Goal: Entertainment & Leisure: Consume media (video, audio)

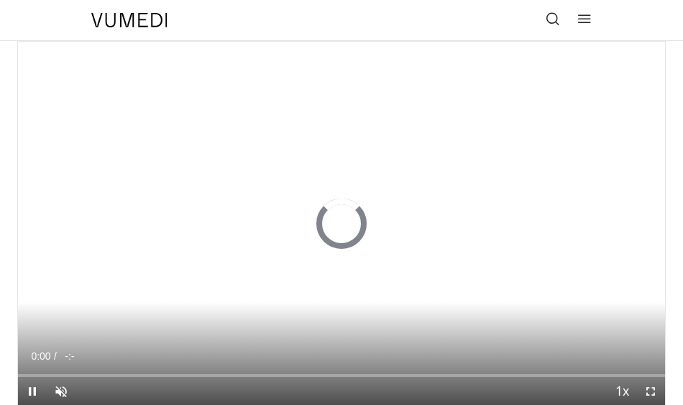
scroll to position [56, 0]
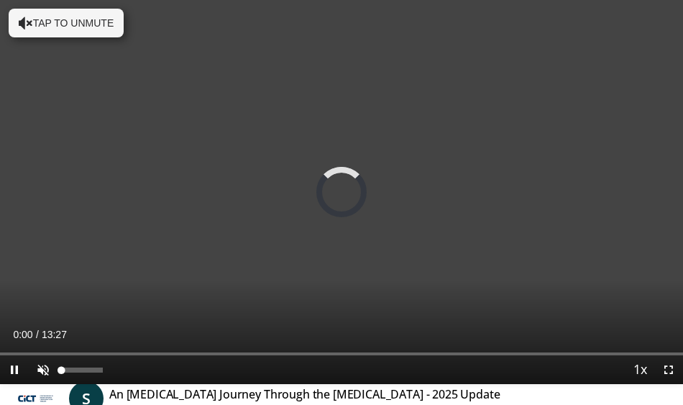
click at [44, 365] on span "Video Player" at bounding box center [43, 369] width 29 height 29
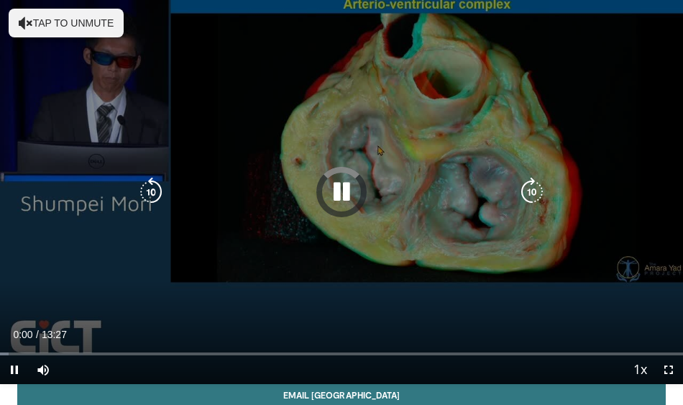
scroll to position [129, 0]
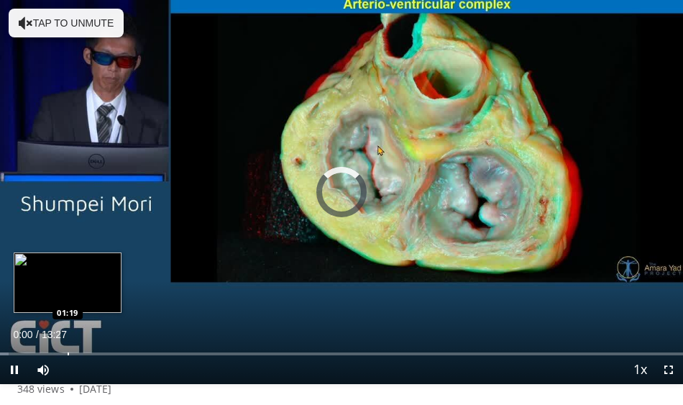
click at [68, 350] on div "Loaded : 1.23% 00:00 01:19" at bounding box center [341, 349] width 683 height 14
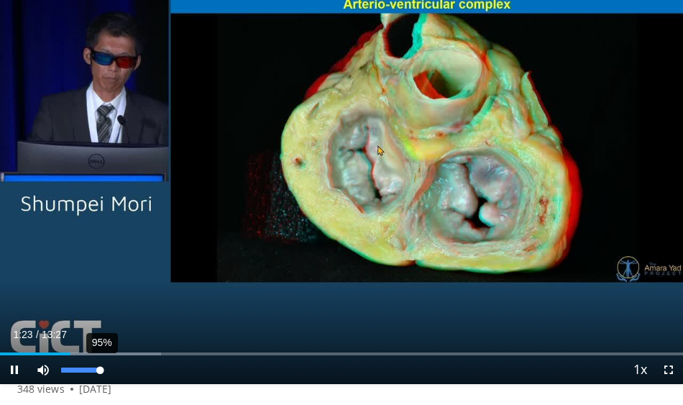
click at [100, 368] on div "Volume Level" at bounding box center [80, 370] width 39 height 5
click at [669, 365] on span "Video Player" at bounding box center [669, 369] width 29 height 29
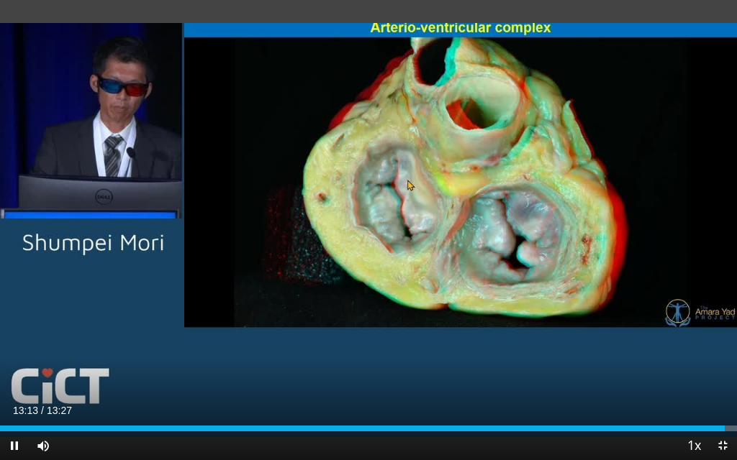
click at [694, 404] on span "Video Player" at bounding box center [722, 446] width 29 height 29
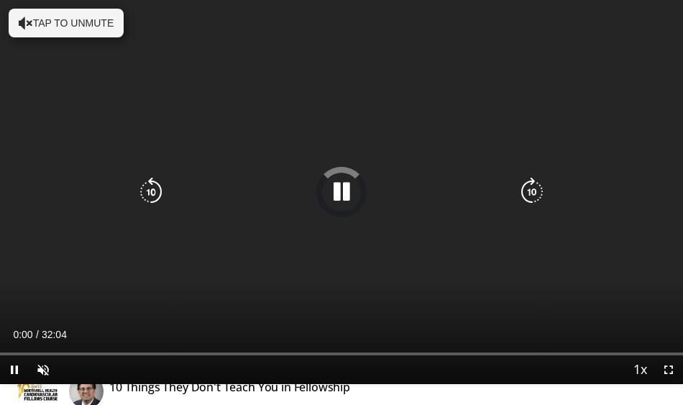
scroll to position [66, 0]
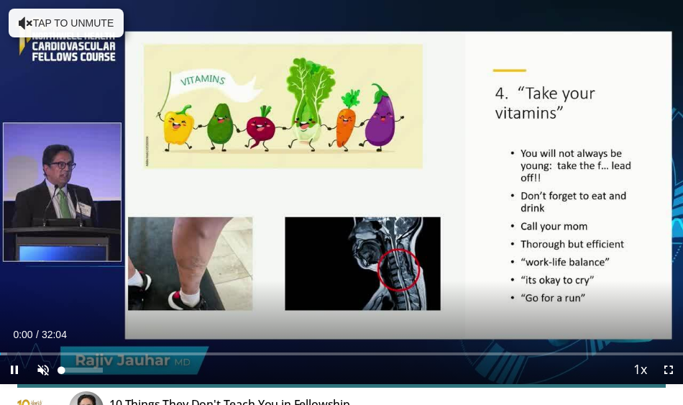
click at [43, 364] on span "Video Player" at bounding box center [43, 369] width 29 height 29
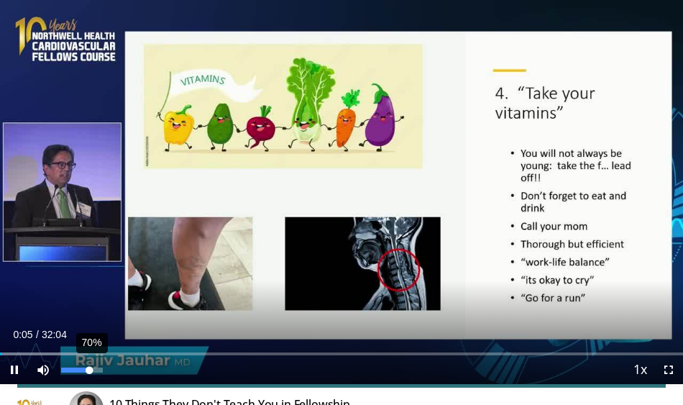
drag, startPoint x: 102, startPoint y: 365, endPoint x: 89, endPoint y: 363, distance: 13.1
click at [89, 363] on div "70%" at bounding box center [82, 369] width 50 height 29
click at [671, 365] on span "Video Player" at bounding box center [669, 369] width 29 height 29
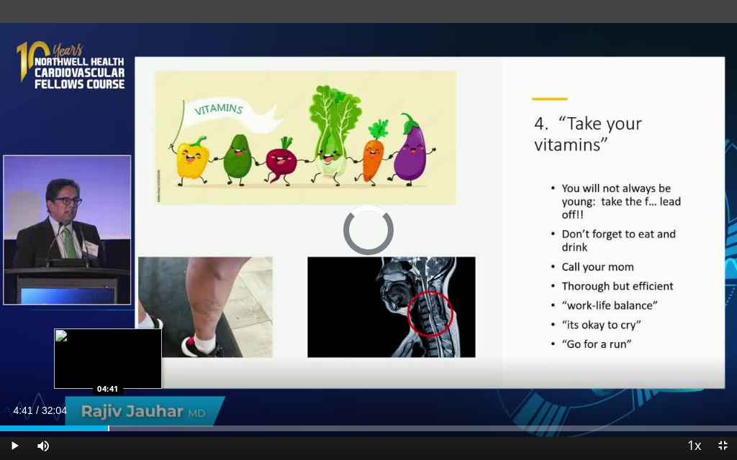
click at [108, 404] on div "Loaded : 12.95% 04:41 04:41" at bounding box center [368, 425] width 737 height 14
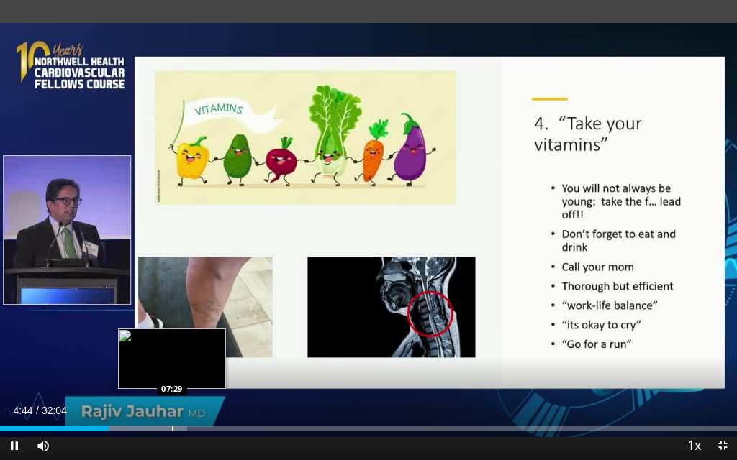
click at [172, 404] on div "Loaded : 25.41% 04:44 07:29" at bounding box center [368, 425] width 737 height 14
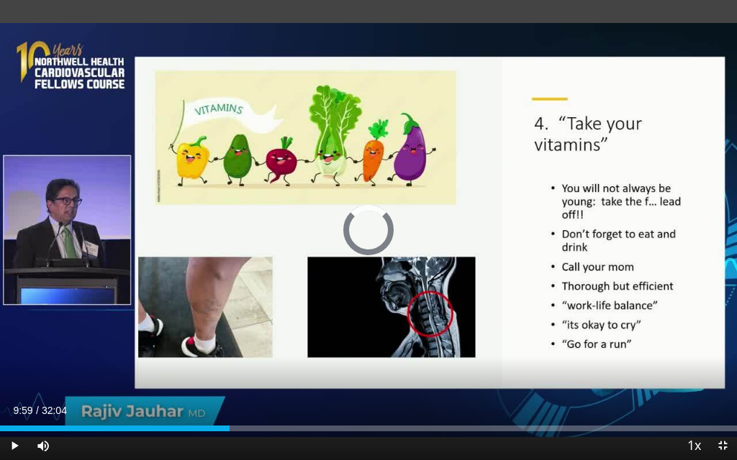
click at [229, 404] on div "Loaded : 30.07% 07:32 09:59" at bounding box center [368, 425] width 737 height 14
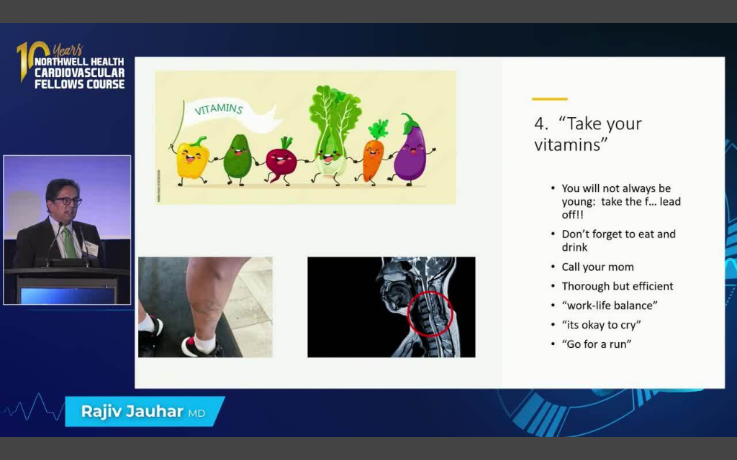
click at [294, 404] on video-js "**********" at bounding box center [368, 230] width 737 height 460
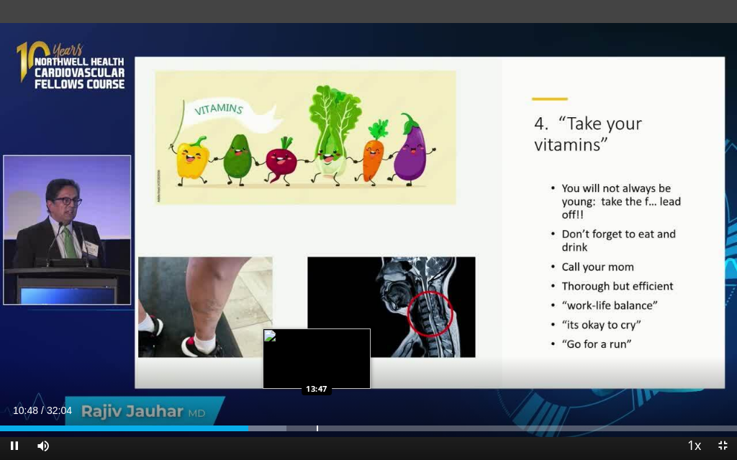
click at [317, 404] on div "Loaded : 38.88% 10:49 13:47" at bounding box center [368, 425] width 737 height 14
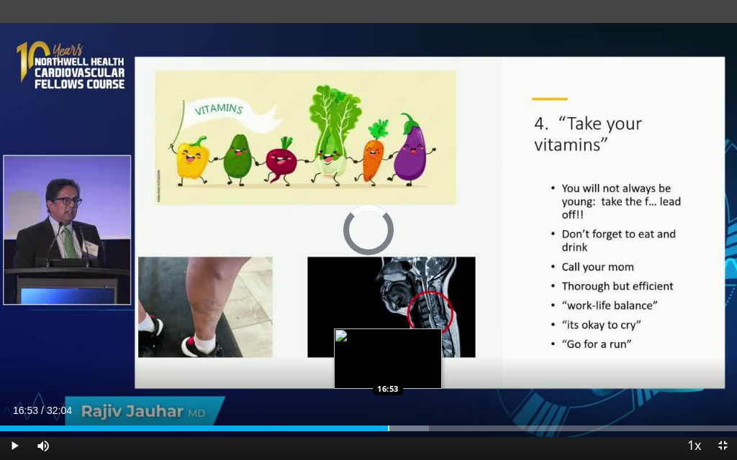
click at [388, 404] on div "Loaded : 58.18% 13:54 16:53" at bounding box center [368, 425] width 737 height 14
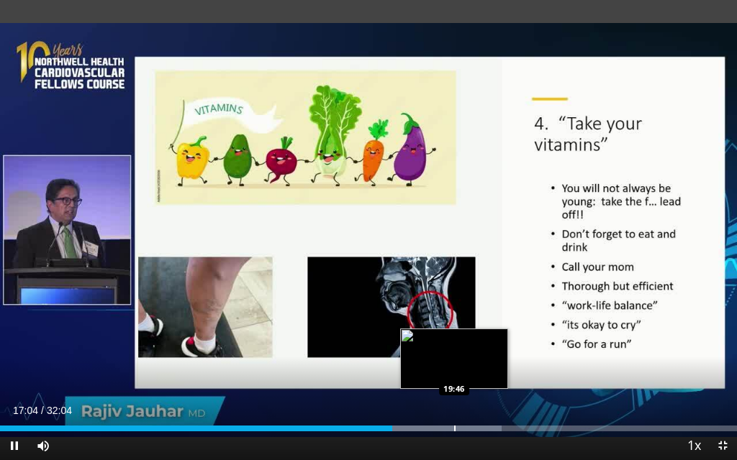
click at [455, 404] on div "Progress Bar" at bounding box center [454, 429] width 1 height 6
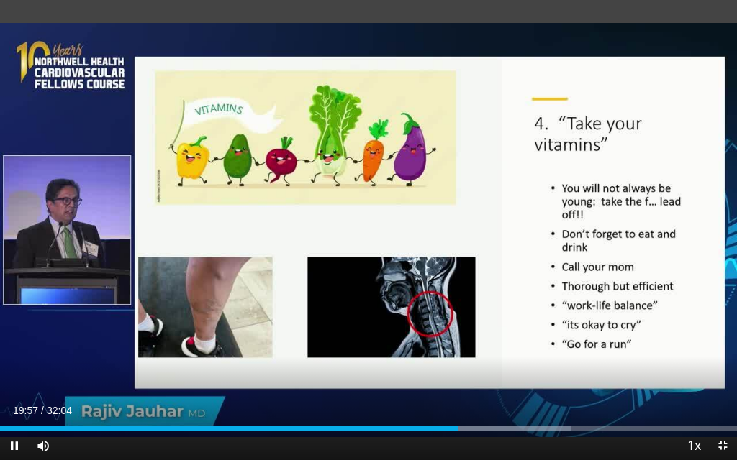
click at [14, 404] on span "Video Player" at bounding box center [14, 446] width 29 height 29
click at [694, 404] on span "Video Player" at bounding box center [722, 446] width 29 height 29
